Goal: Find specific page/section: Find specific page/section

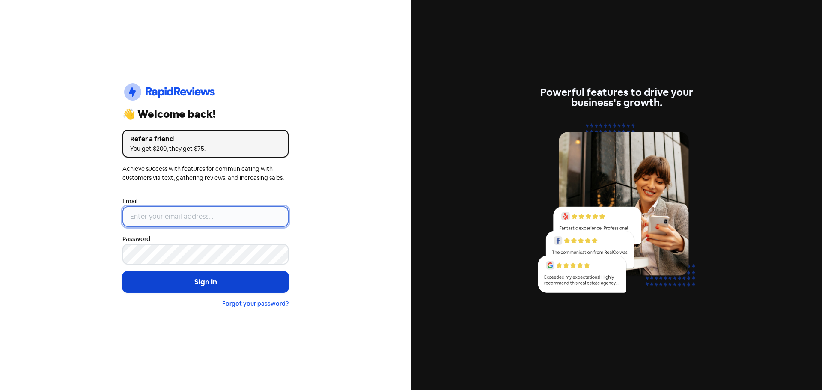
type input "[EMAIL_ADDRESS][DOMAIN_NAME]"
drag, startPoint x: 197, startPoint y: 282, endPoint x: 198, endPoint y: 273, distance: 9.6
click at [197, 281] on button "Sign in" at bounding box center [205, 282] width 166 height 21
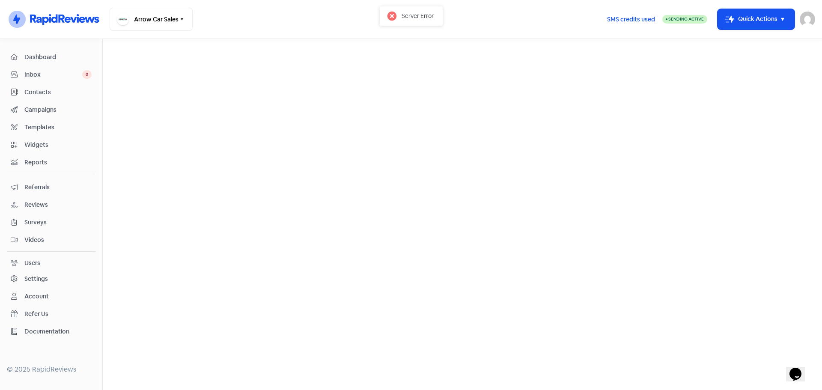
click at [31, 202] on span "Reviews" at bounding box center [57, 204] width 67 height 9
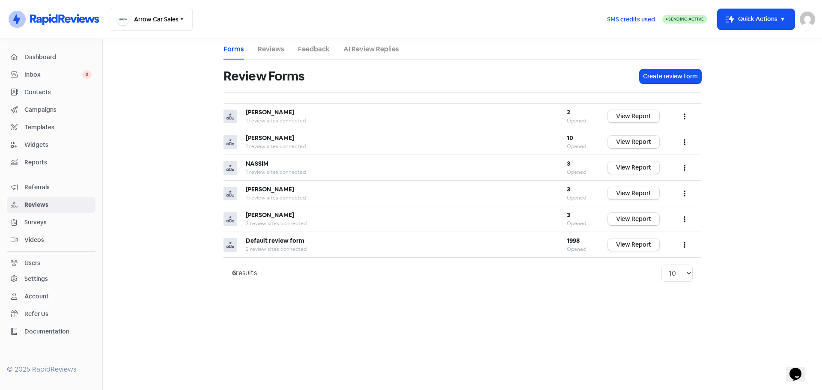
click at [270, 50] on link "Reviews" at bounding box center [271, 49] width 27 height 10
